Goal: Task Accomplishment & Management: Complete application form

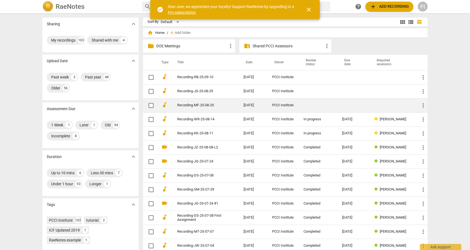
click at [367, 105] on td at bounding box center [354, 105] width 32 height 14
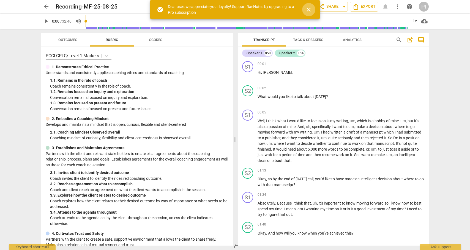
click at [309, 10] on span "close" at bounding box center [309, 9] width 7 height 7
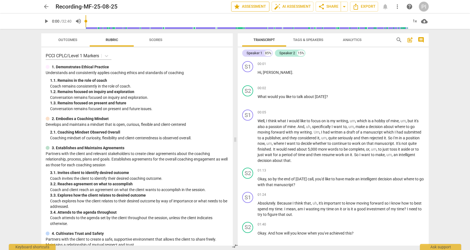
click at [258, 6] on span "star Assessment" at bounding box center [250, 6] width 33 height 7
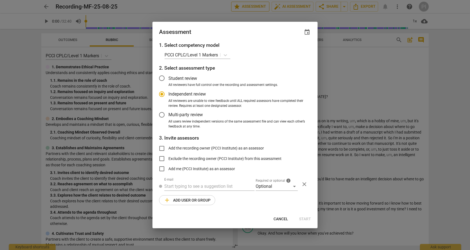
radio input "false"
click at [308, 32] on span "event" at bounding box center [307, 32] width 7 height 7
click at [280, 50] on input "date" at bounding box center [274, 51] width 39 height 8
click at [291, 50] on input "date" at bounding box center [274, 51] width 39 height 8
type input "[DATE]"
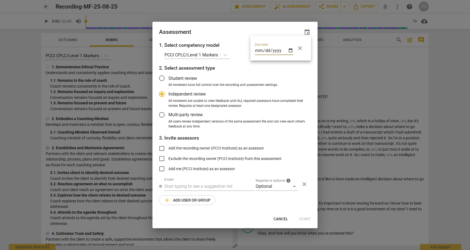
click at [202, 186] on div at bounding box center [235, 125] width 470 height 250
radio input "false"
click at [203, 187] on input "text" at bounding box center [209, 186] width 90 height 9
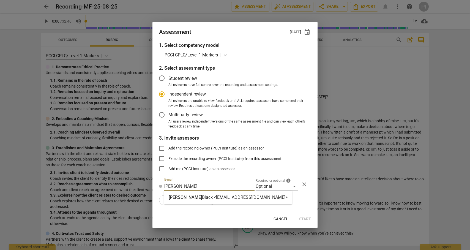
type input "[PERSON_NAME]"
click at [204, 198] on strong "Black <[EMAIL_ADDRESS][DOMAIN_NAME]>" at bounding box center [245, 197] width 86 height 5
radio input "false"
type input "[PERSON_NAME] <[EMAIL_ADDRESS][DOMAIN_NAME]>"
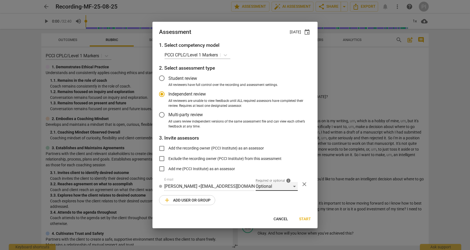
click at [293, 185] on div "Optional" at bounding box center [277, 186] width 42 height 9
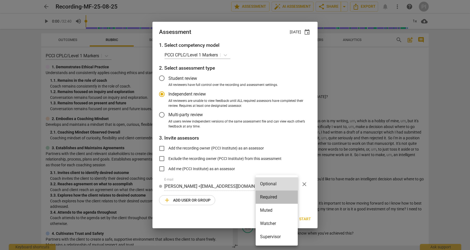
click at [278, 196] on li "Required" at bounding box center [277, 197] width 42 height 13
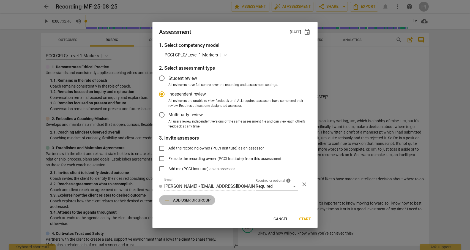
click at [172, 201] on span "add Add user or group" at bounding box center [187, 200] width 47 height 7
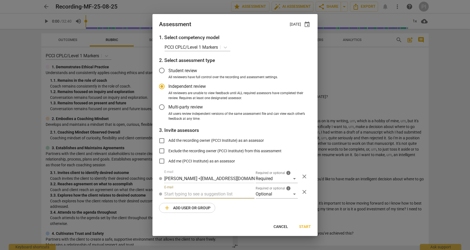
radio input "false"
click at [188, 193] on input "text" at bounding box center [209, 194] width 90 height 9
type input "[PERSON_NAME]"
click at [202, 205] on strong "[PERSON_NAME] <[EMAIL_ADDRESS][DOMAIN_NAME]>" at bounding box center [256, 204] width 108 height 5
radio input "false"
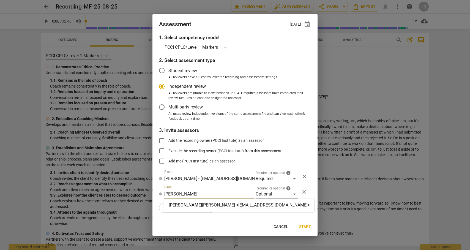
type input "[PERSON_NAME] <[EMAIL_ADDRESS][DOMAIN_NAME]>"
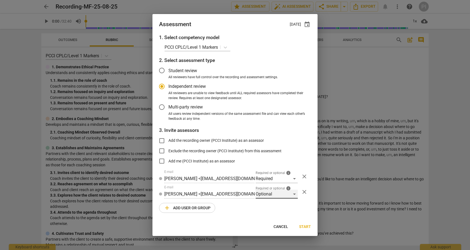
click at [296, 193] on div "Optional" at bounding box center [277, 194] width 42 height 9
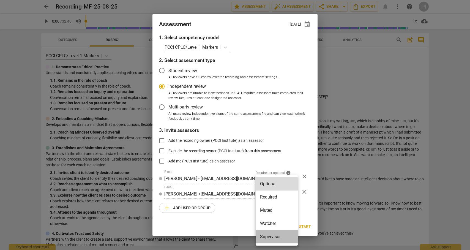
click at [272, 235] on li "Supervisor" at bounding box center [277, 236] width 42 height 13
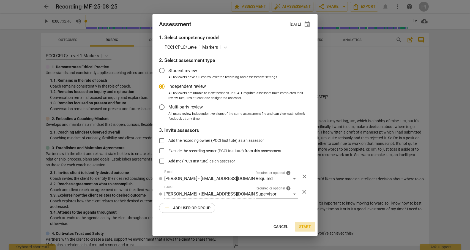
click at [306, 226] on span "Start" at bounding box center [305, 227] width 12 height 6
radio input "false"
type input "PCCI Institute <[EMAIL_ADDRESS][DOMAIN_NAME]>"
